Goal: Task Accomplishment & Management: Manage account settings

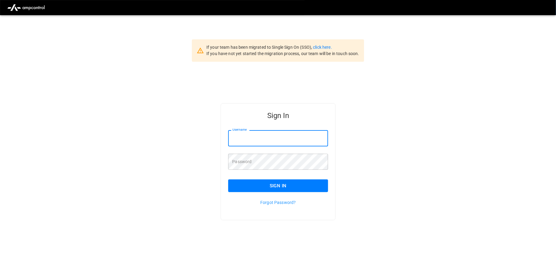
click at [262, 139] on input "Username" at bounding box center [278, 138] width 100 height 16
type input "**********"
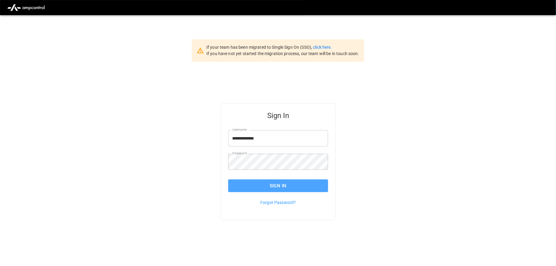
click at [252, 184] on button "Sign In" at bounding box center [278, 185] width 100 height 13
